Goal: Task Accomplishment & Management: Manage account settings

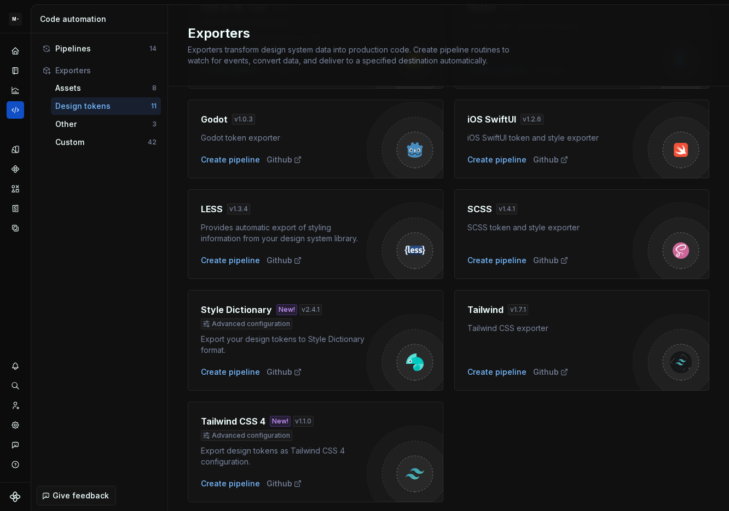
scroll to position [263, 0]
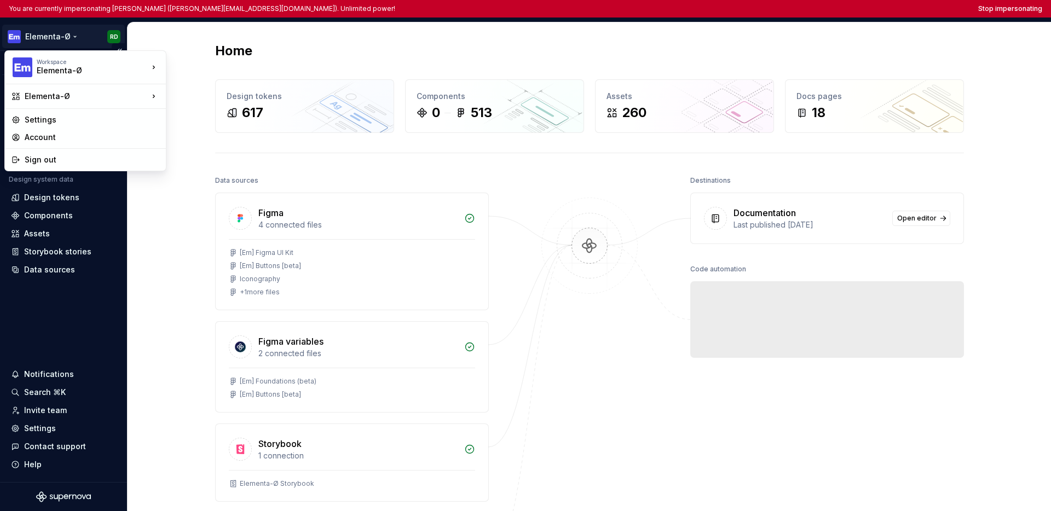
click at [50, 34] on html "You are currently impersonating Ryan Dias (ryandi@tfg.co.za). Unlimited power! …" at bounding box center [525, 255] width 1051 height 511
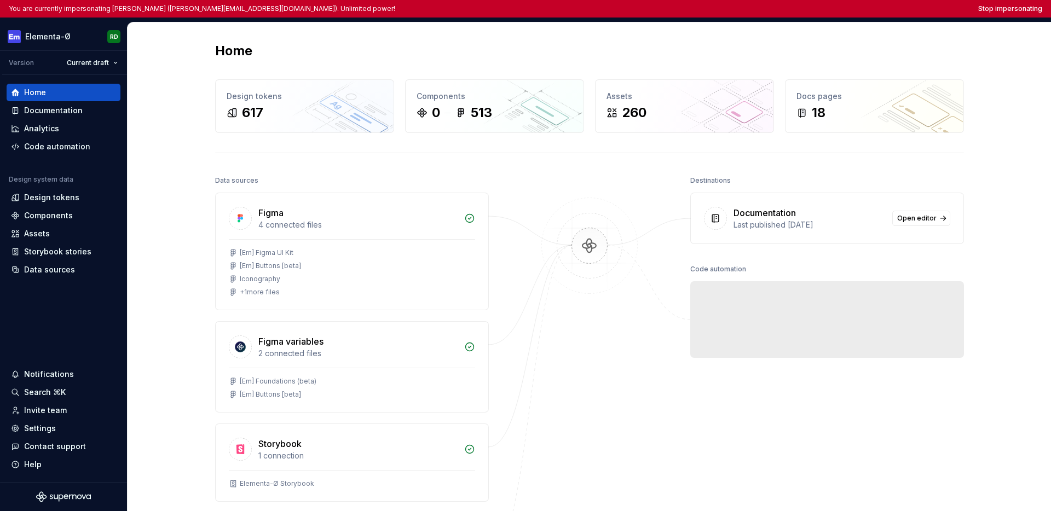
click at [45, 339] on html "You are currently impersonating Ryan Dias (ryandi@tfg.co.za). Unlimited power! …" at bounding box center [525, 255] width 1051 height 511
click at [50, 424] on div "Settings" at bounding box center [40, 428] width 32 height 11
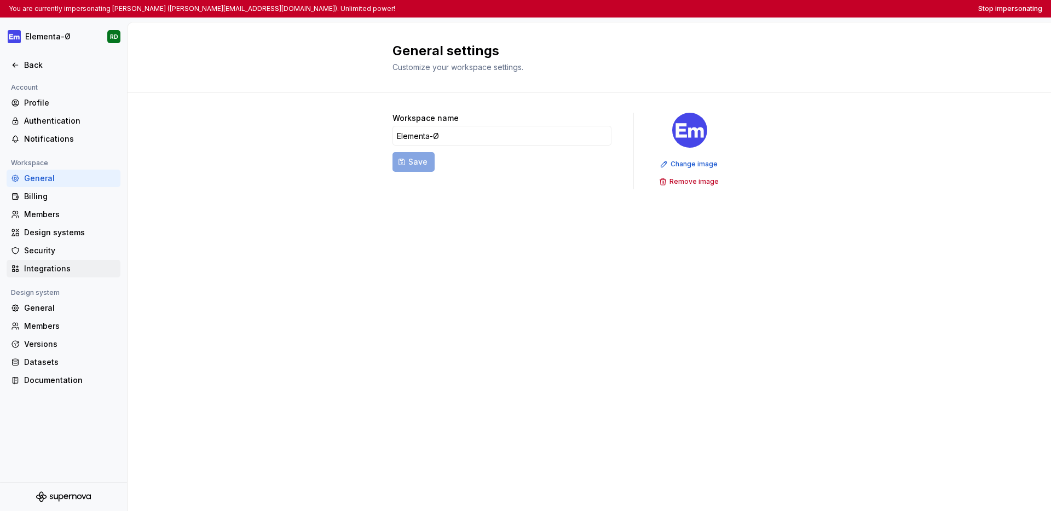
click at [60, 272] on div "Integrations" at bounding box center [70, 268] width 92 height 11
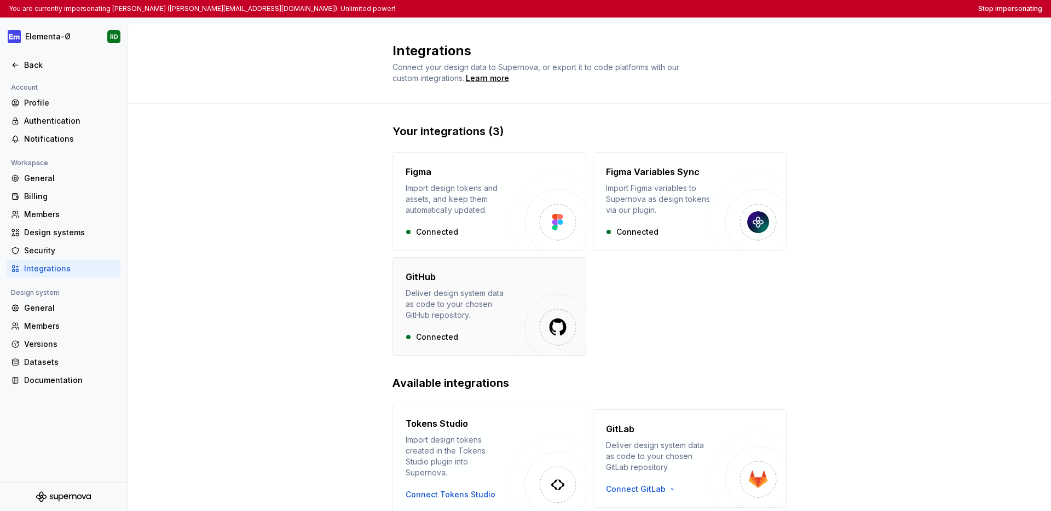
click at [458, 278] on div "GitHub" at bounding box center [458, 277] width 104 height 13
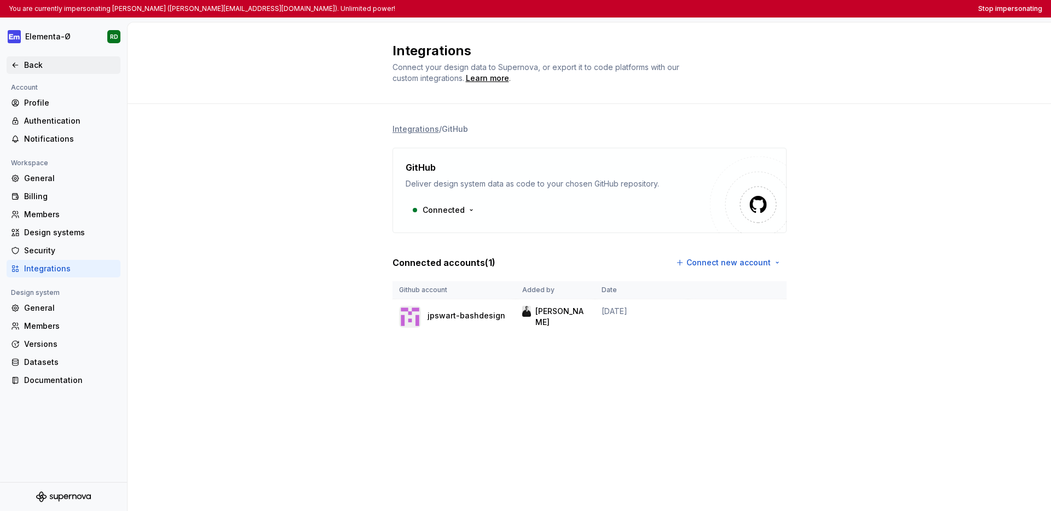
click at [22, 62] on div "Back" at bounding box center [63, 65] width 105 height 11
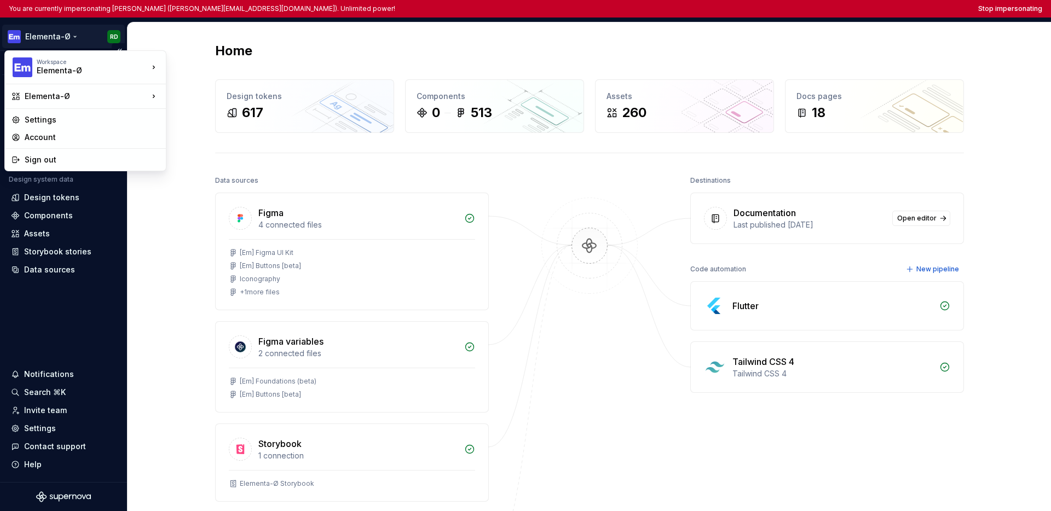
click at [41, 41] on html "You are currently impersonating Ryan Dias (ryandi@tfg.co.za). Unlimited power! …" at bounding box center [525, 255] width 1051 height 511
click at [183, 82] on div "TFG Labs" at bounding box center [212, 83] width 93 height 18
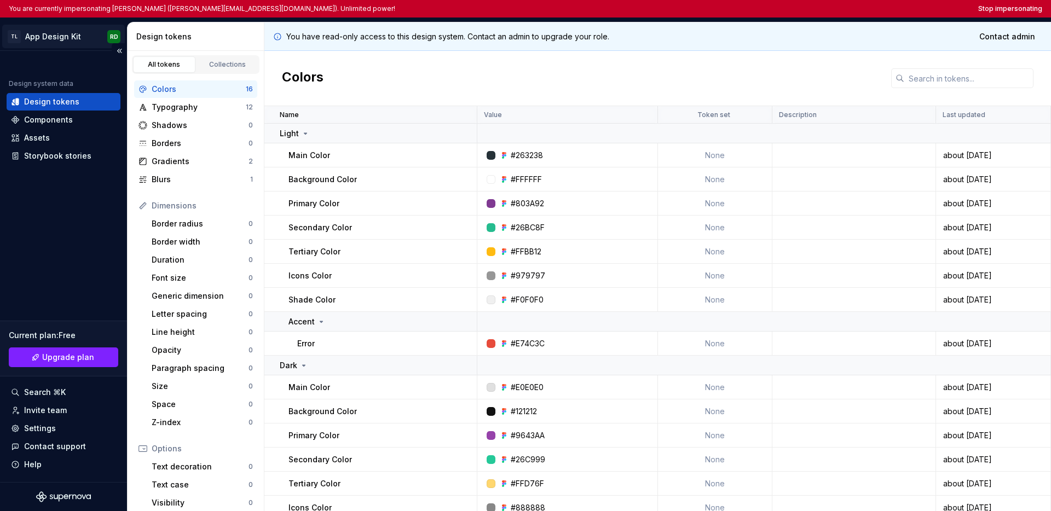
click at [50, 44] on html "You are currently impersonating Ryan Dias (ryandi@tfg.co.za). Unlimited power! …" at bounding box center [525, 255] width 1051 height 511
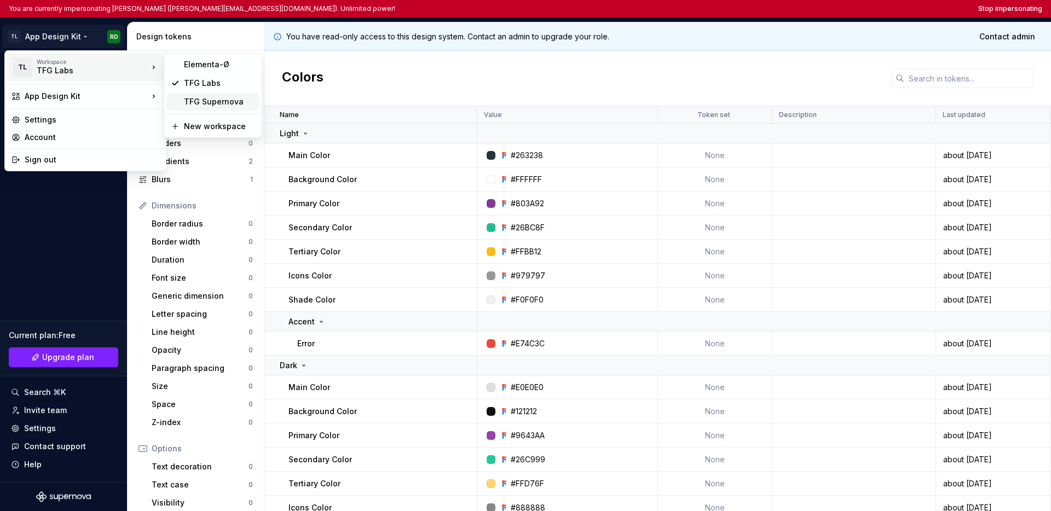
click at [196, 101] on div "TFG Supernova" at bounding box center [219, 101] width 71 height 11
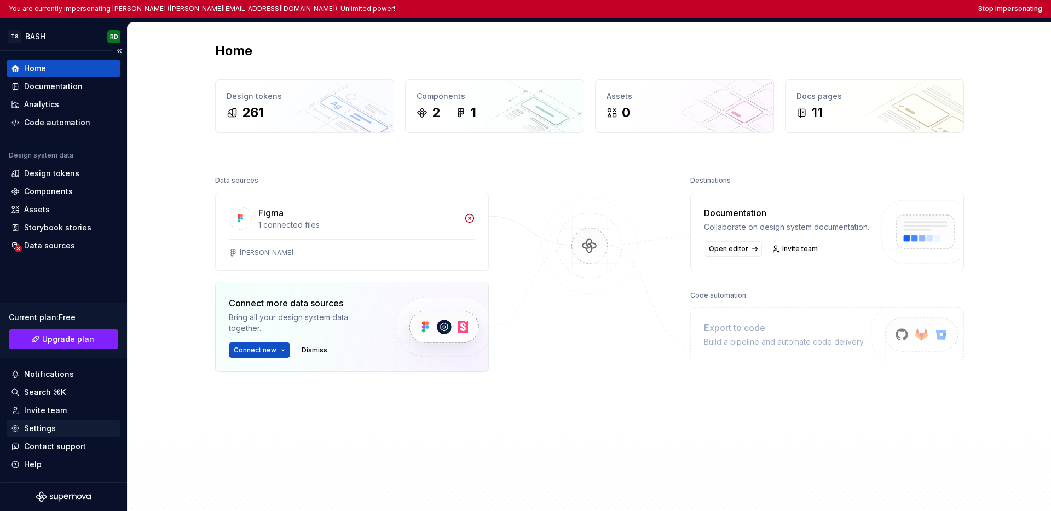
click at [54, 434] on div "Settings" at bounding box center [63, 428] width 105 height 11
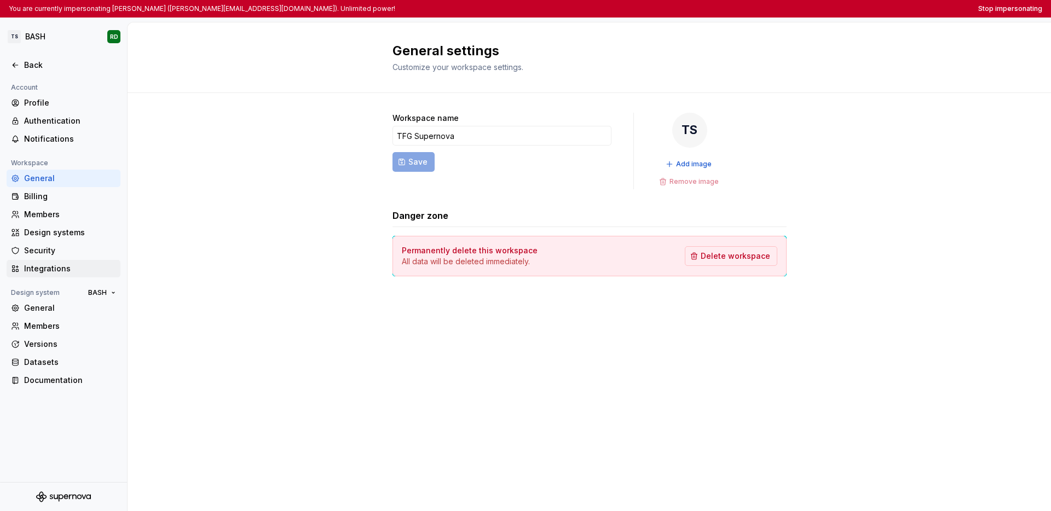
click at [58, 275] on div "Integrations" at bounding box center [64, 269] width 114 height 18
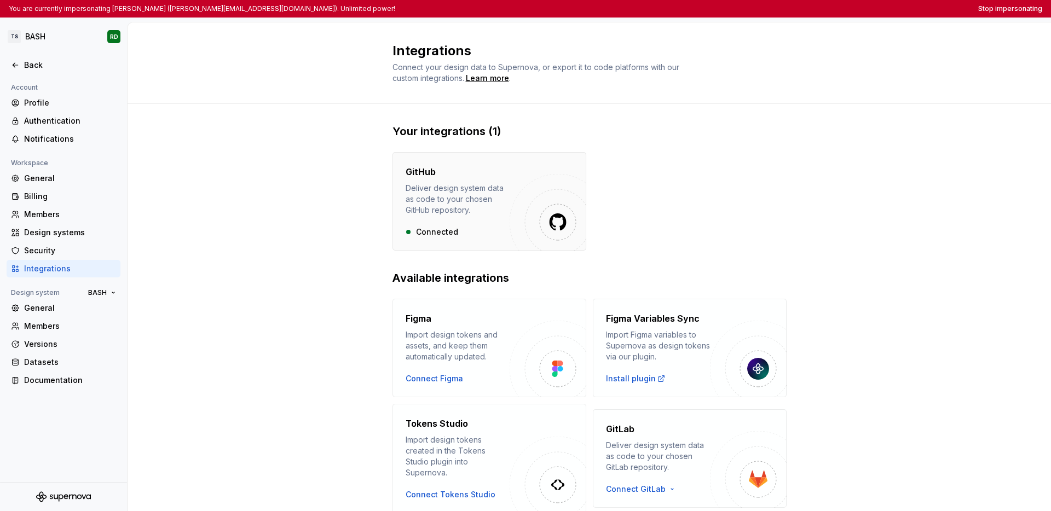
click at [427, 202] on div "Deliver design system data as code to your chosen GitHub repository." at bounding box center [458, 199] width 104 height 33
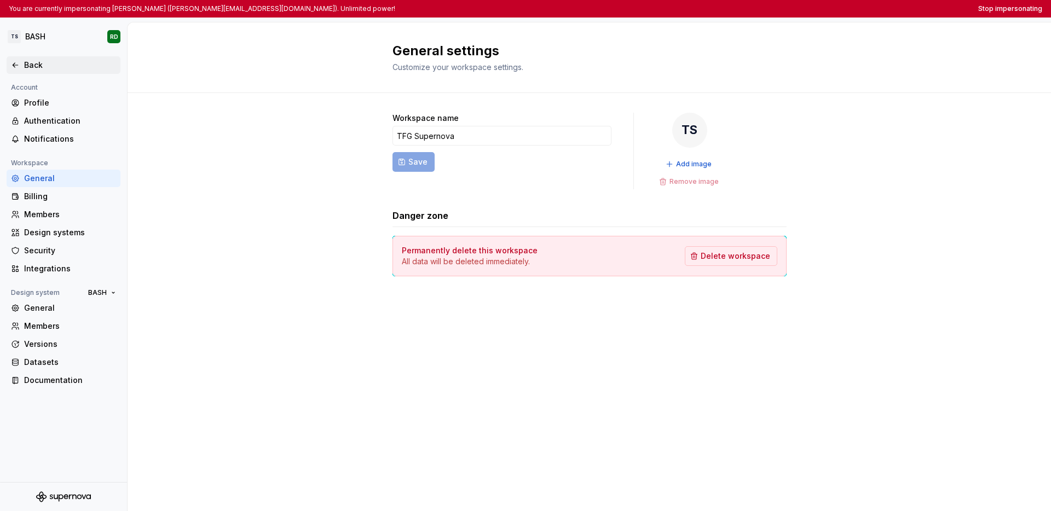
click at [22, 66] on div "Back" at bounding box center [63, 65] width 105 height 11
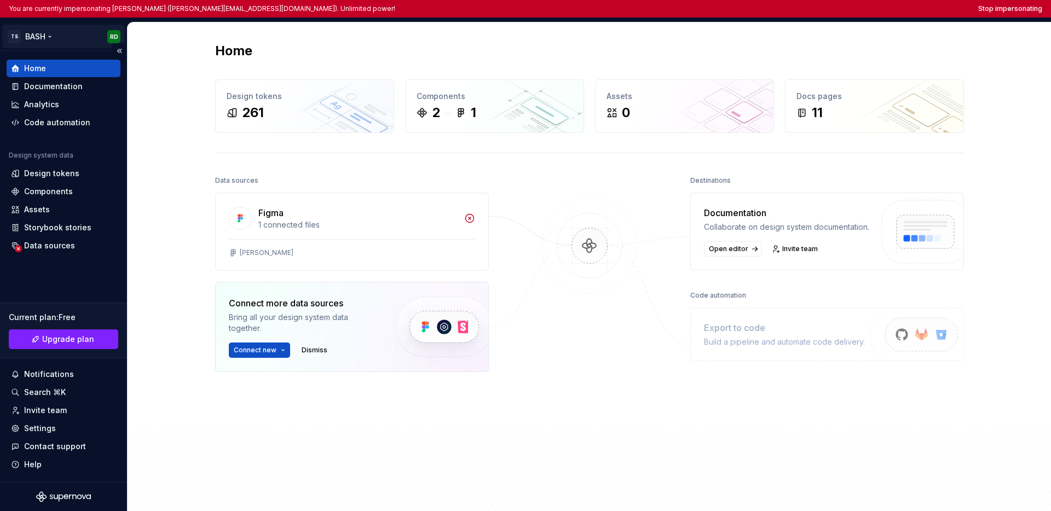
click at [38, 36] on html "You are currently impersonating Ryan Dias (ryandi@tfg.co.za). Unlimited power! …" at bounding box center [525, 255] width 1051 height 511
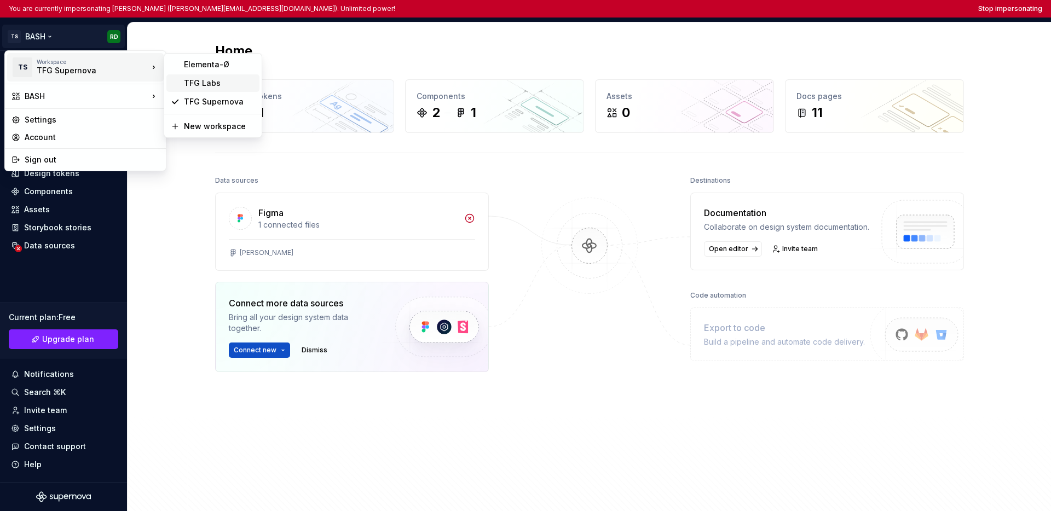
click at [203, 90] on div "TFG Labs" at bounding box center [212, 83] width 93 height 18
